Goal: Task Accomplishment & Management: Manage account settings

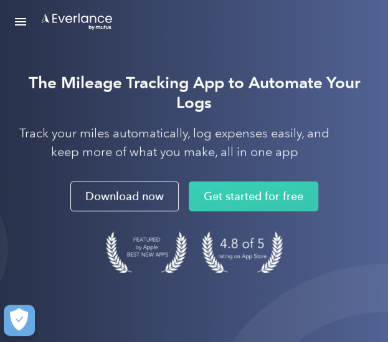
click at [7, 17] on div "Solutions For companies Easy vehicle reimbursements For self-employed Maximize …" at bounding box center [194, 22] width 388 height 44
click at [21, 22] on link "Open Menu" at bounding box center [20, 22] width 21 height 24
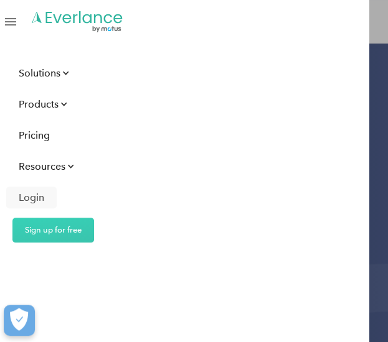
click at [35, 199] on div "Login" at bounding box center [32, 198] width 26 height 16
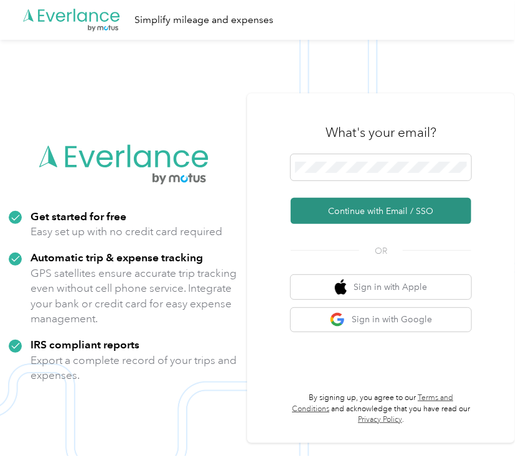
click at [387, 214] on button "Continue with Email / SSO" at bounding box center [381, 211] width 181 height 26
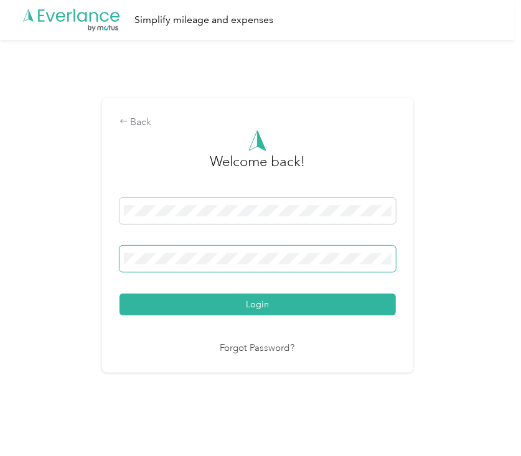
click at [275, 266] on span at bounding box center [258, 259] width 276 height 26
click at [120, 294] on button "Login" at bounding box center [258, 305] width 276 height 22
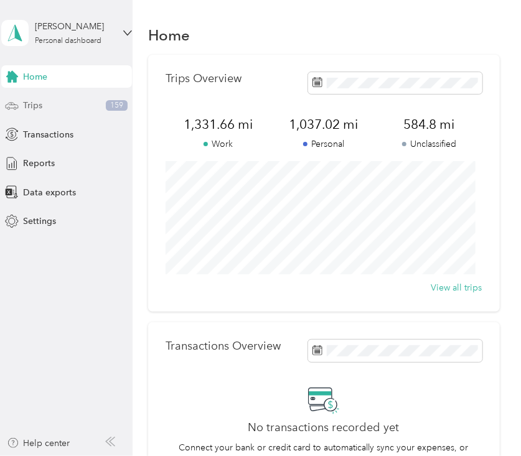
click at [33, 102] on span "Trips" at bounding box center [32, 105] width 19 height 13
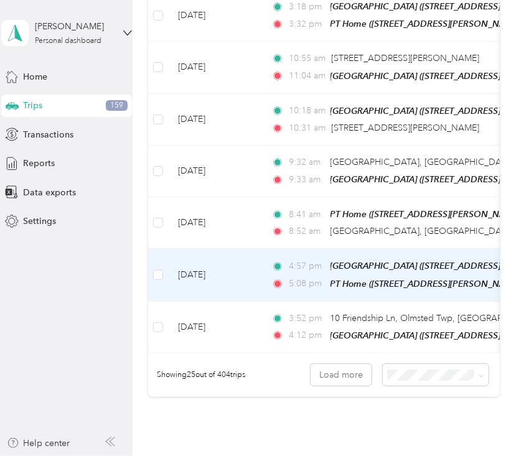
scroll to position [1206, 0]
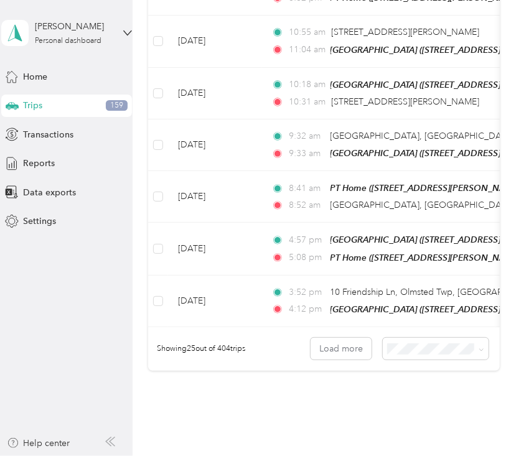
click at [415, 385] on span "50 per load" at bounding box center [408, 390] width 46 height 11
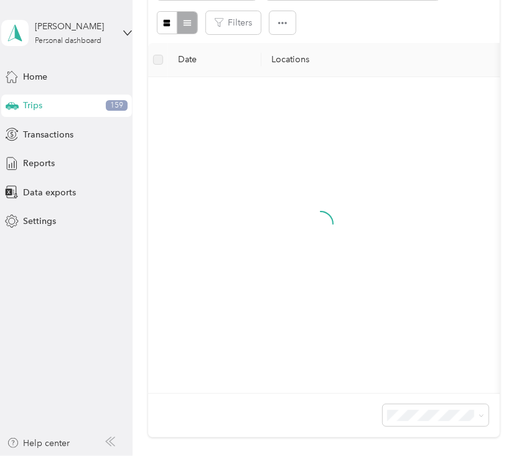
scroll to position [162, 0]
click at [400, 361] on span "25 per load" at bounding box center [408, 362] width 46 height 11
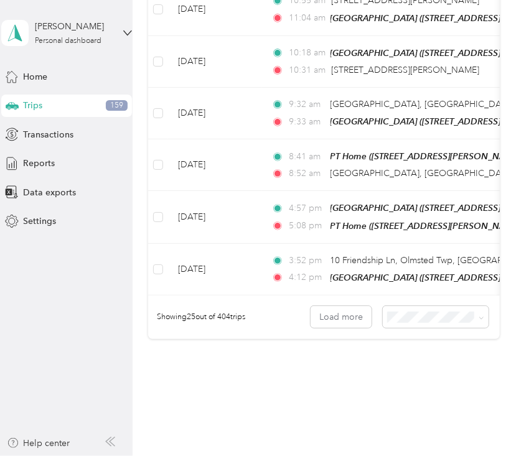
scroll to position [1290, 0]
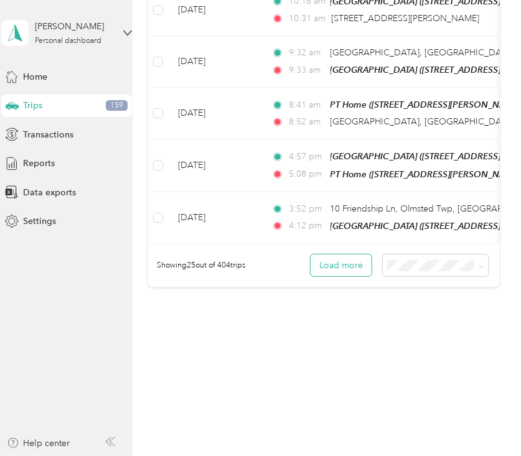
click at [320, 265] on button "Load more" at bounding box center [341, 266] width 61 height 22
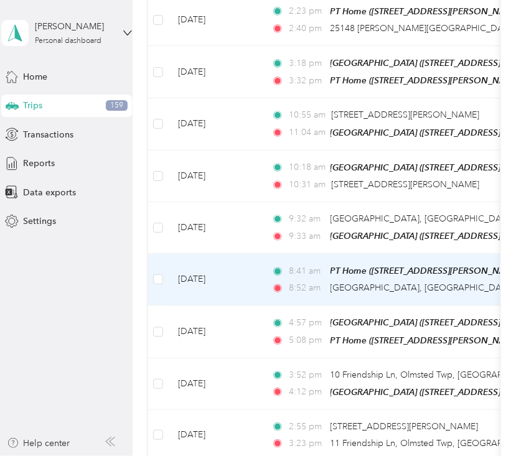
scroll to position [1206, 0]
